Goal: Information Seeking & Learning: Learn about a topic

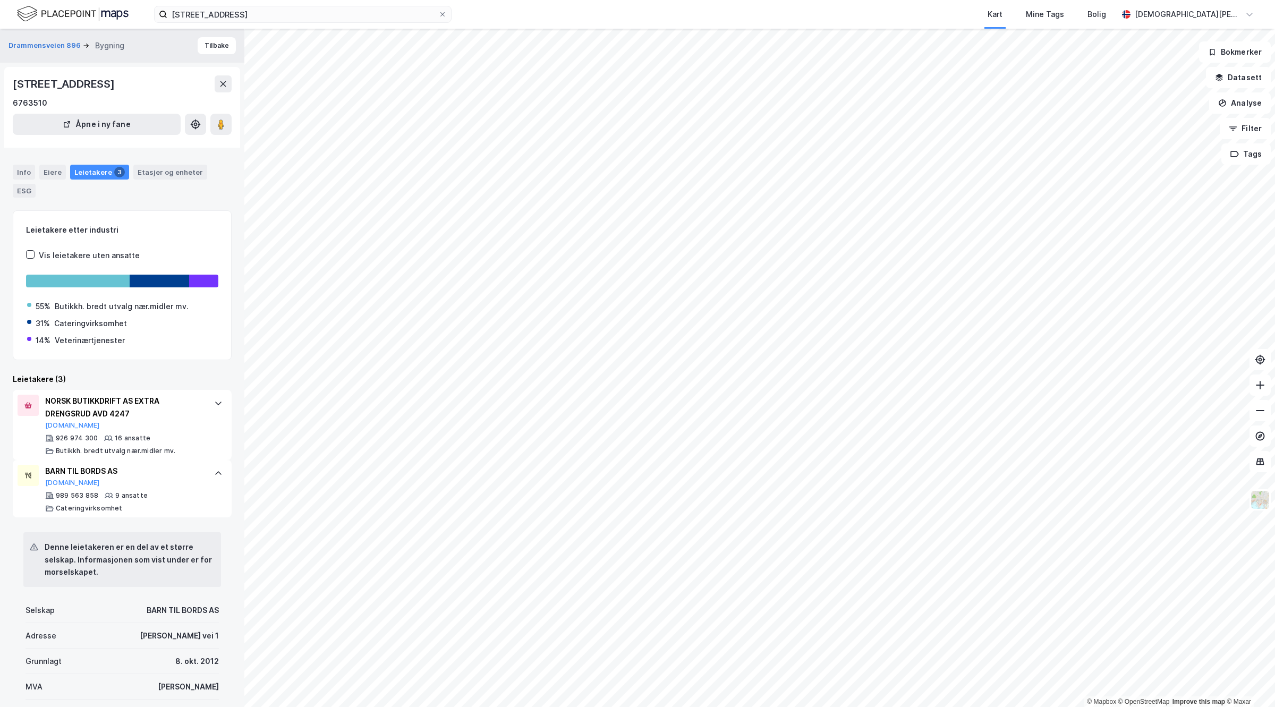
scroll to position [133, 0]
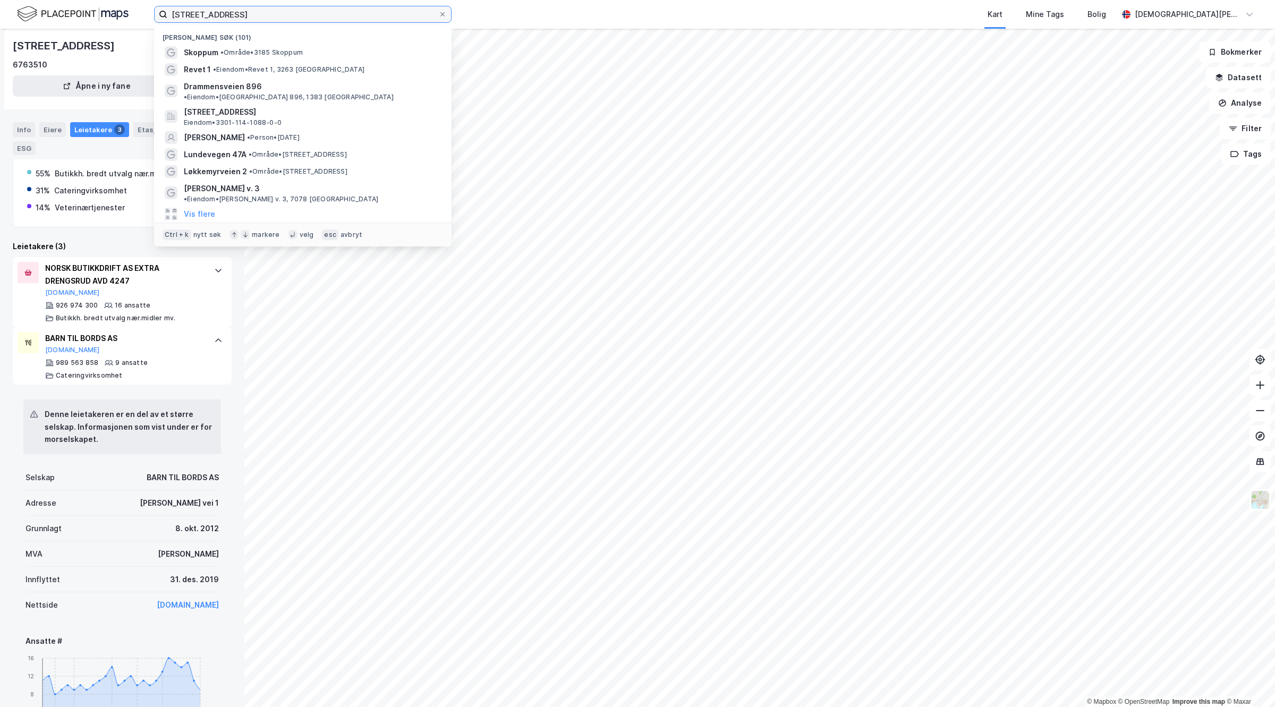
drag, startPoint x: 333, startPoint y: 14, endPoint x: 0, endPoint y: -5, distance: 333.6
click at [0, 0] on html "drammensveien 896 Nylige søk (101) Skoppum • Område • [STREET_ADDRESS] • Eiendo…" at bounding box center [637, 353] width 1275 height 707
paste input "Reier [STREET_ADDRESS]:"
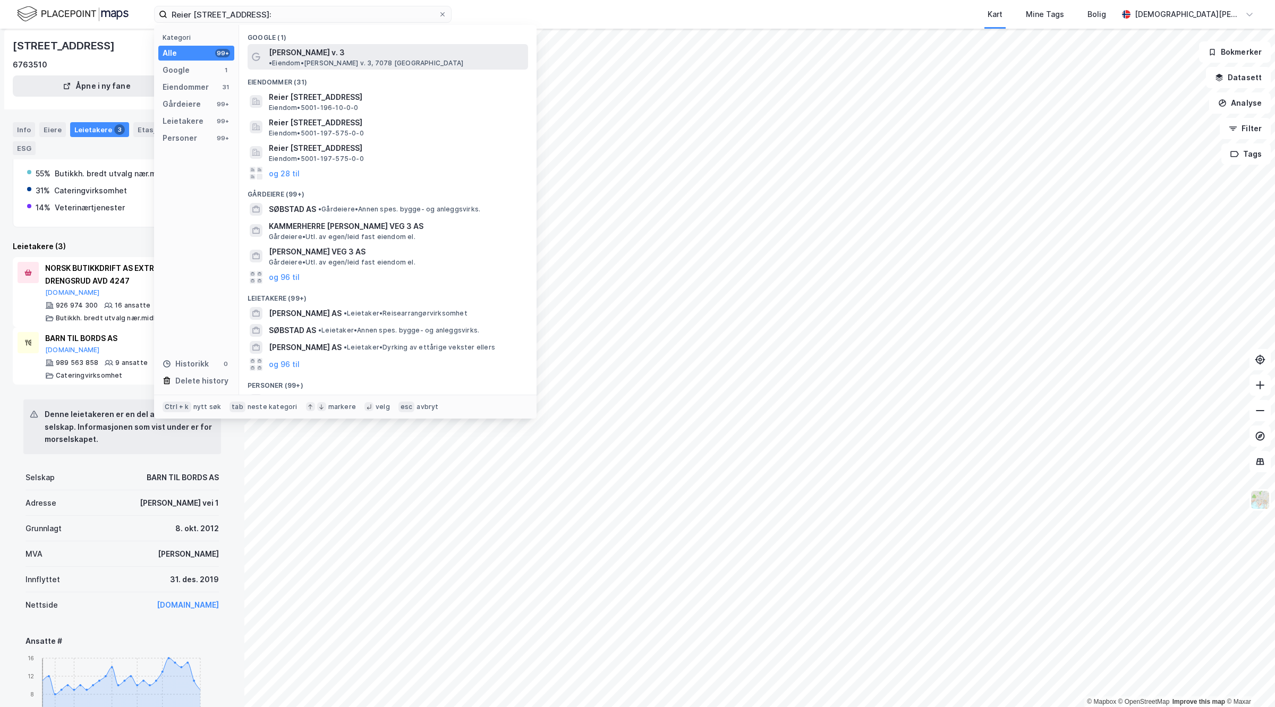
click at [279, 55] on span "[PERSON_NAME] v. 3" at bounding box center [307, 52] width 76 height 13
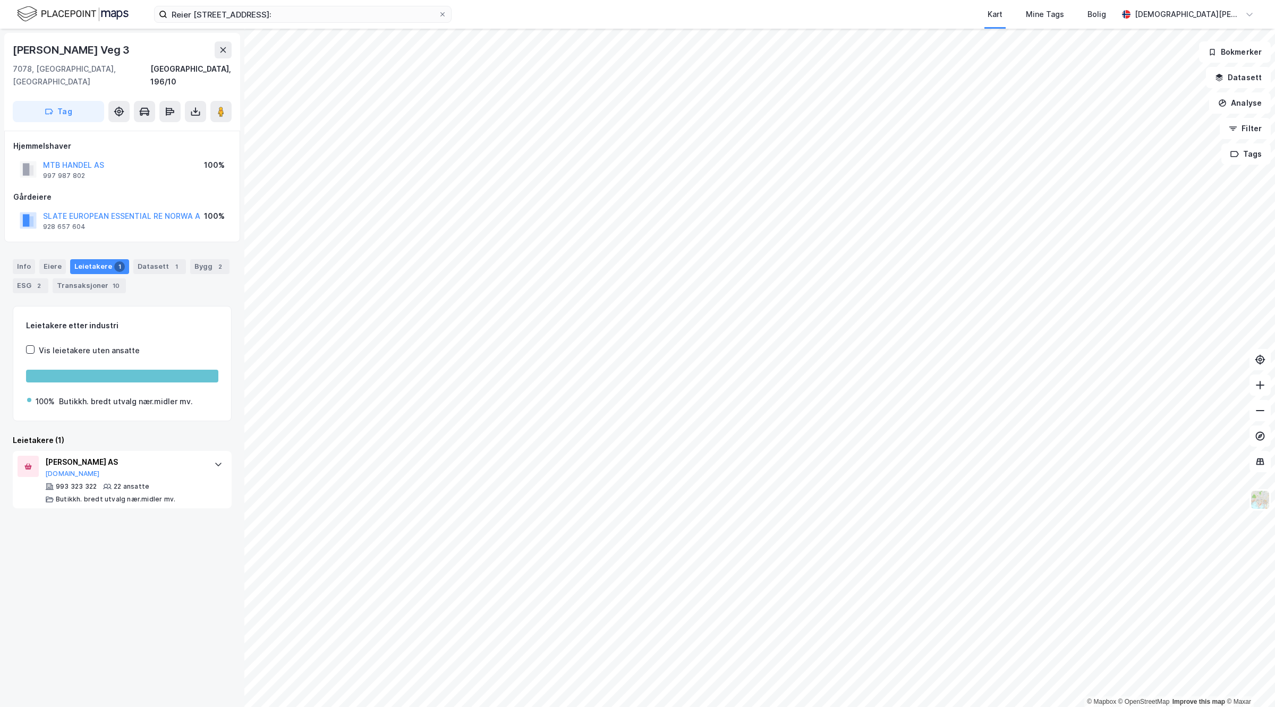
click at [188, 246] on div "Info [PERSON_NAME] 1 Datasett 1 Bygg 2 ESG 2 Transaksjoner 10" at bounding box center [122, 271] width 244 height 51
click at [195, 259] on div "Bygg 2" at bounding box center [209, 266] width 39 height 15
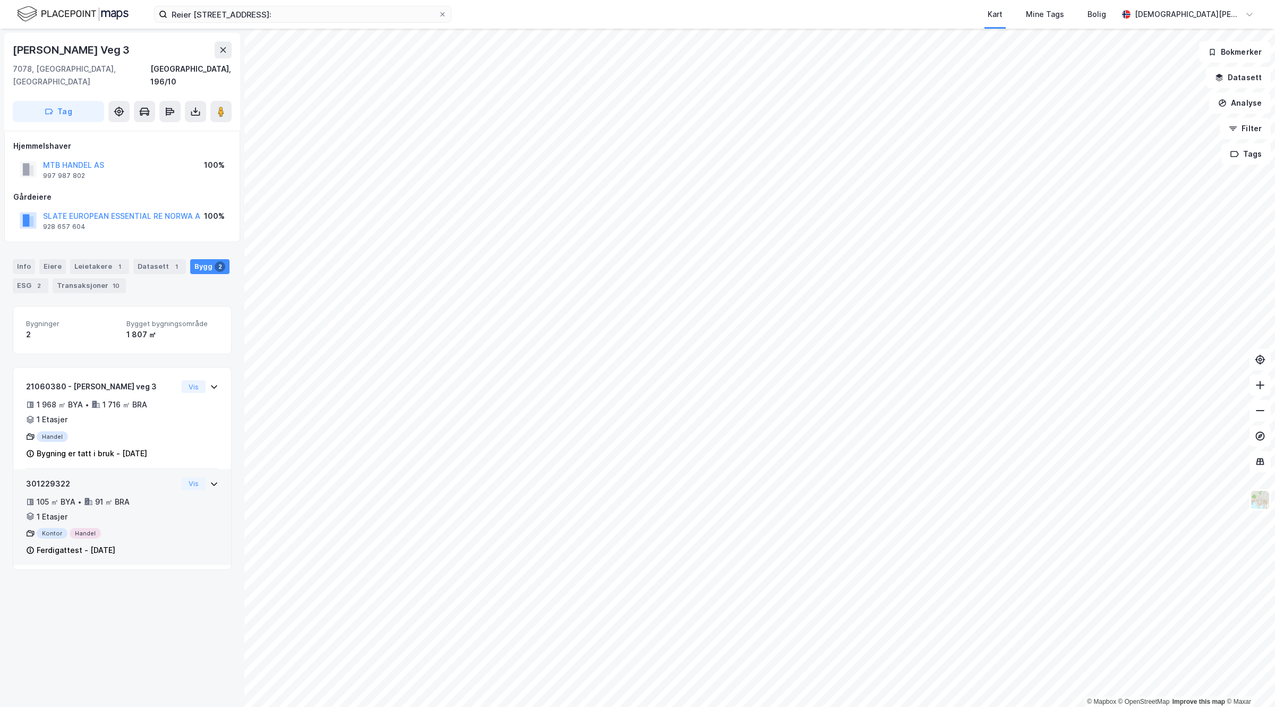
click at [144, 512] on div "301229322 105 ㎡ BYA • 91 ㎡ BRA • 1 Etasjer Kontor Handel Ferdigattest - [DATE]" at bounding box center [101, 518] width 151 height 80
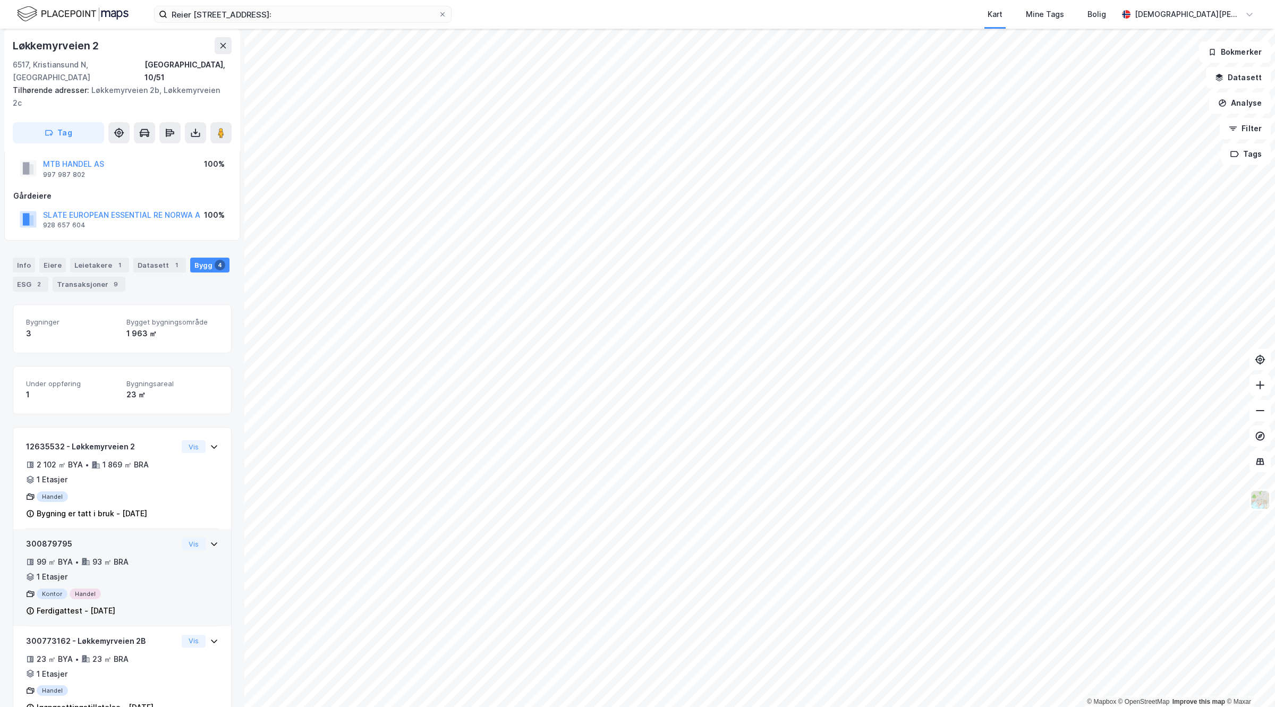
scroll to position [66, 0]
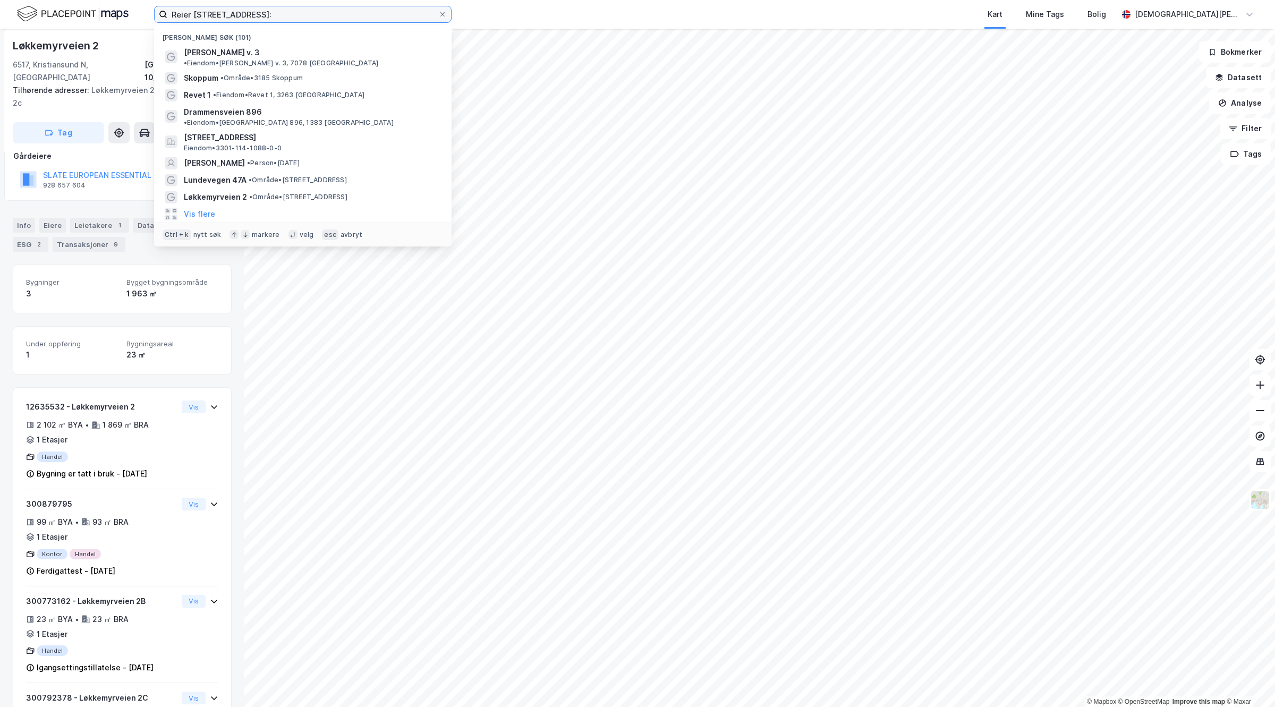
drag, startPoint x: 320, startPoint y: 17, endPoint x: -92, endPoint y: 20, distance: 411.7
click at [0, 20] on html "Reier Søbstads veg 3 ,[GEOGRAPHIC_DATA]: Nylige søk (101) [PERSON_NAME] v. 3 • …" at bounding box center [637, 353] width 1275 height 707
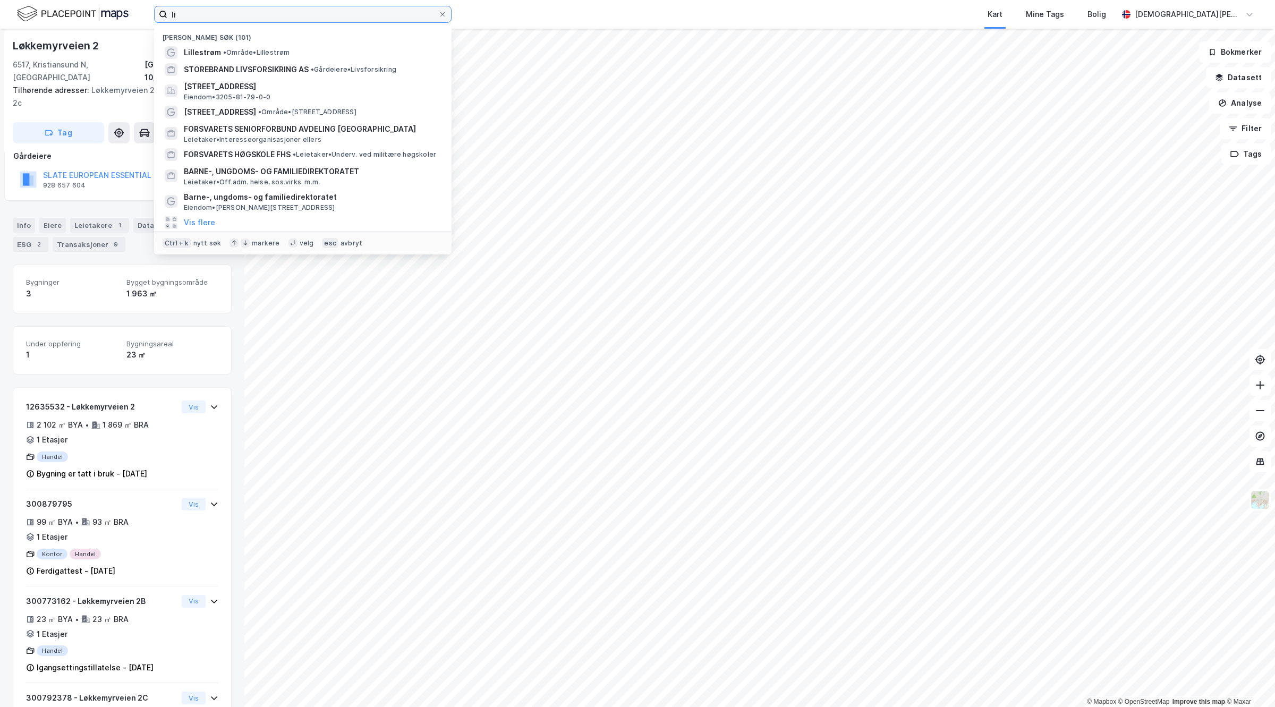
type input "l"
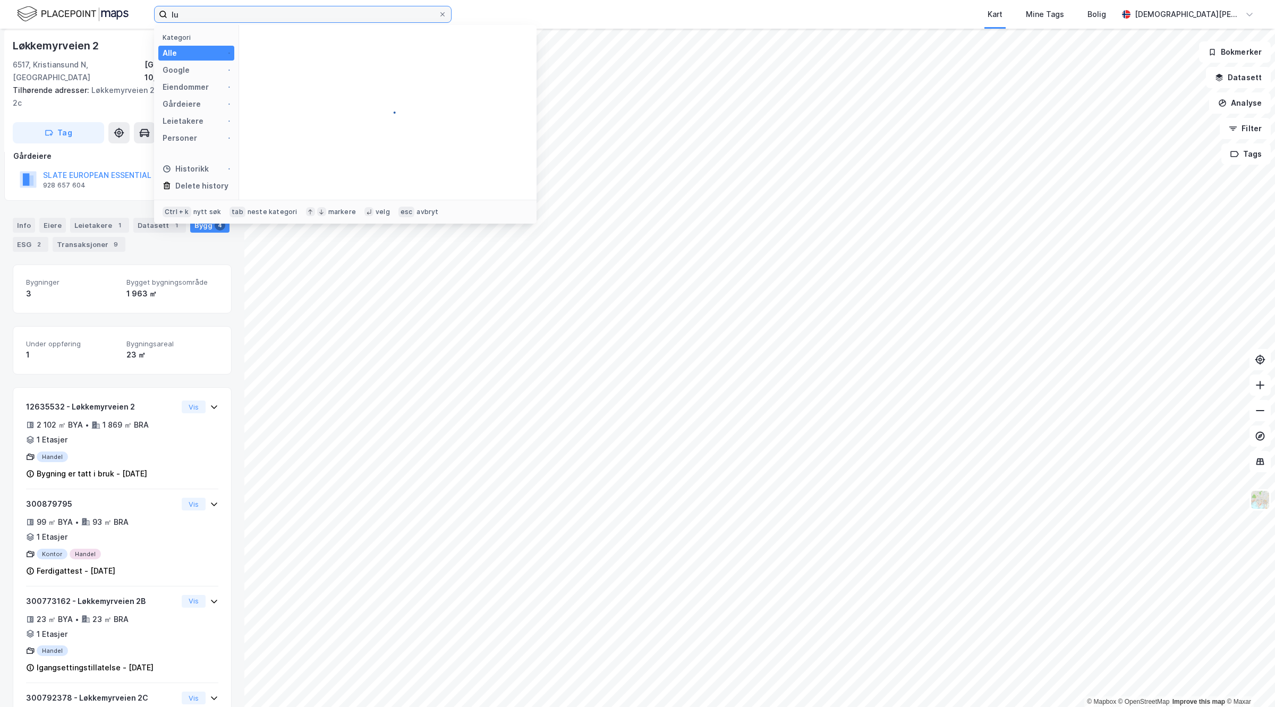
type input "l"
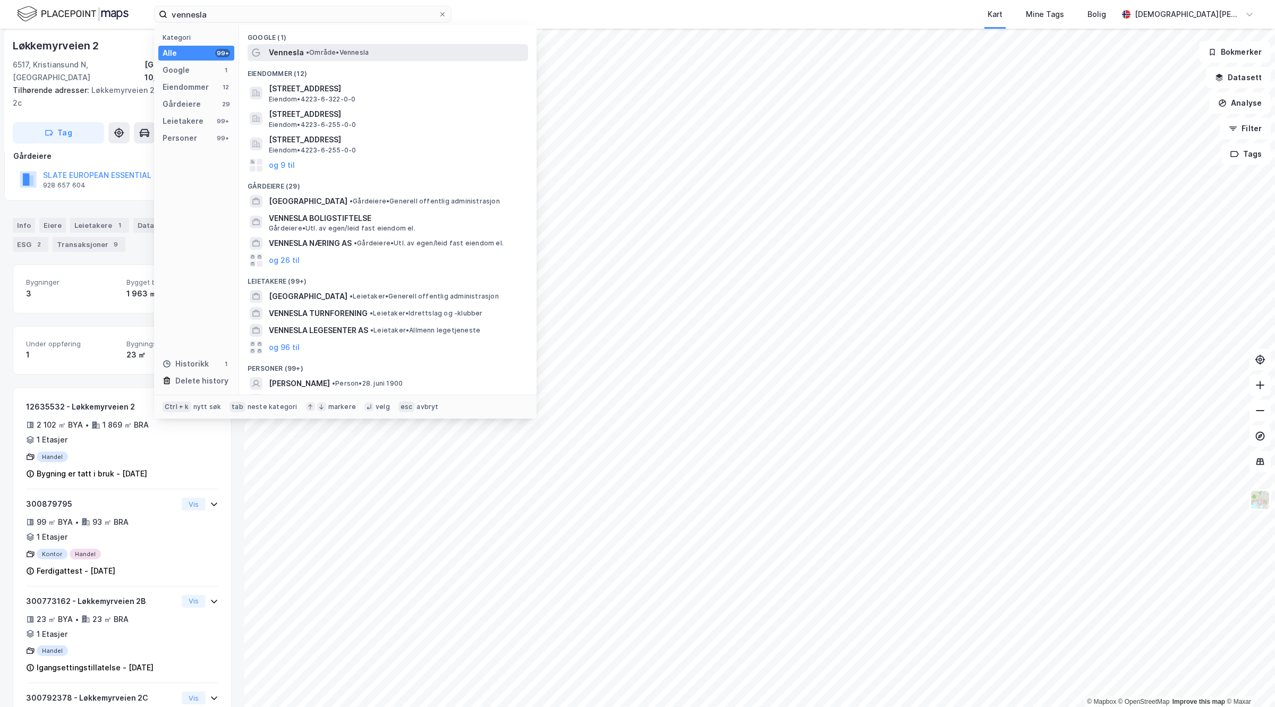
click at [345, 54] on span "• Område • [GEOGRAPHIC_DATA]" at bounding box center [337, 52] width 63 height 8
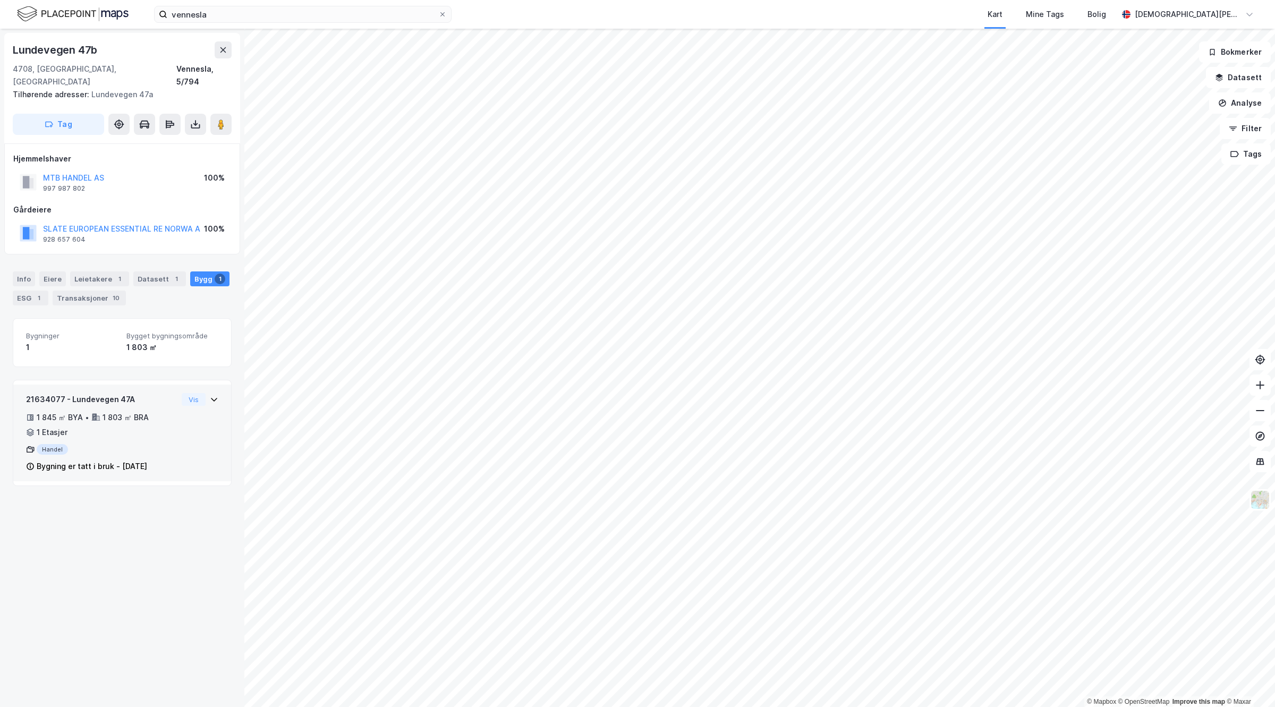
click at [171, 465] on div "21634077 - Lundevegen 47A 1 845 ㎡ BYA • 1 803 ㎡ BRA • 1 Etasjer Handel Bygning …" at bounding box center [122, 437] width 192 height 88
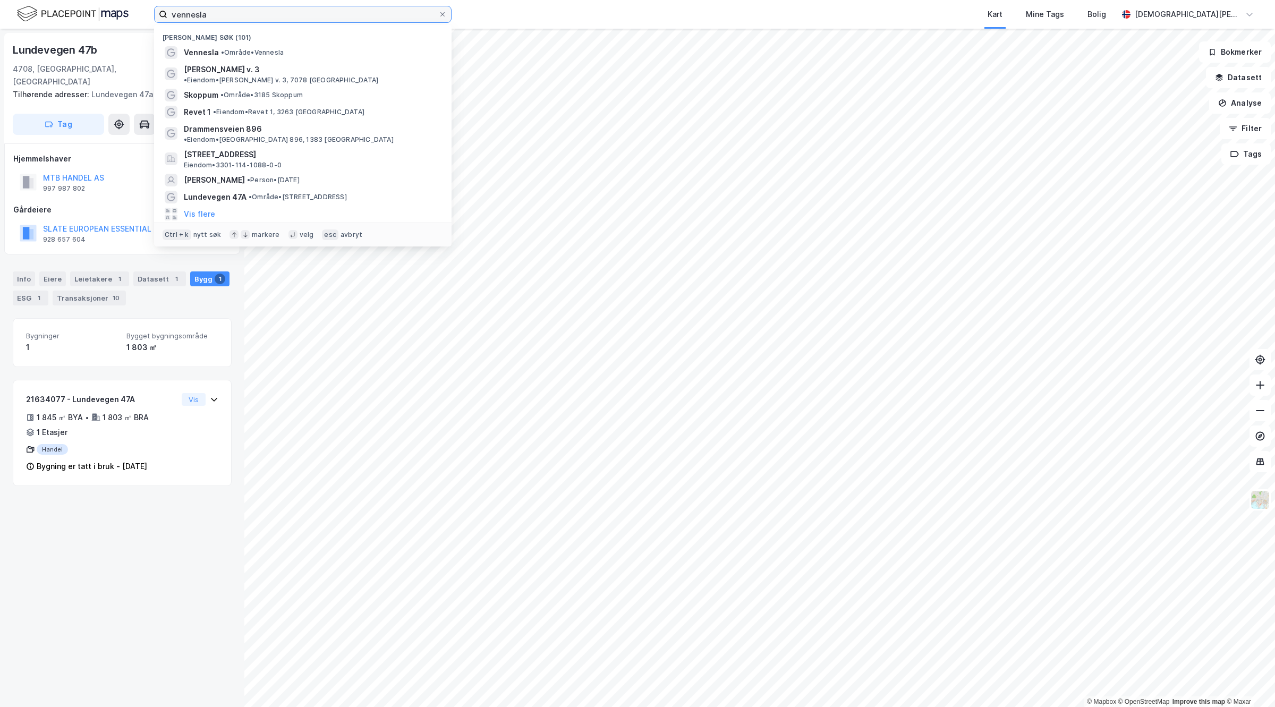
drag, startPoint x: 271, startPoint y: 14, endPoint x: -65, endPoint y: 21, distance: 336.9
click at [0, 21] on html "vennesla Nylige søk (101) Vennesla • Område • Vennesla [PERSON_NAME] v. 3 • Eie…" at bounding box center [637, 353] width 1275 height 707
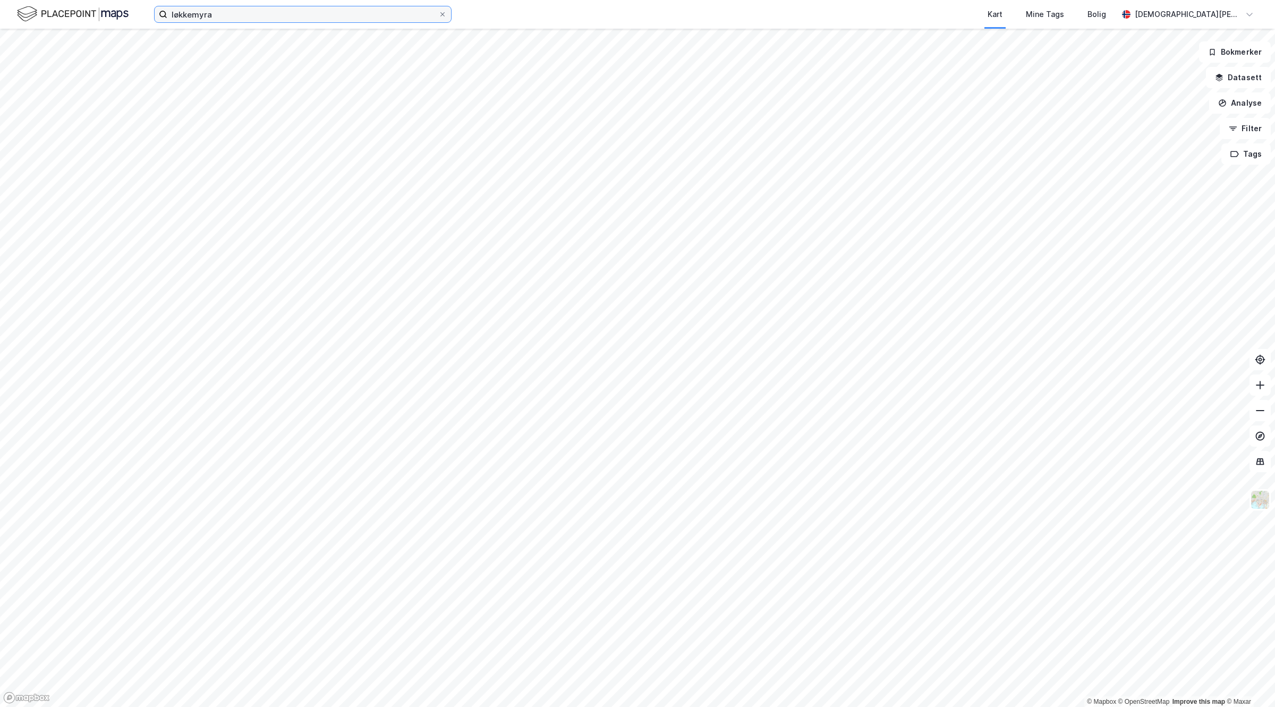
click at [280, 19] on input "løkkemyra" at bounding box center [302, 14] width 271 height 16
type input "løkkemyra [GEOGRAPHIC_DATA]"
click at [280, 19] on input "løkkemyra [GEOGRAPHIC_DATA]" at bounding box center [302, 14] width 271 height 16
